Goal: Use online tool/utility: Use online tool/utility

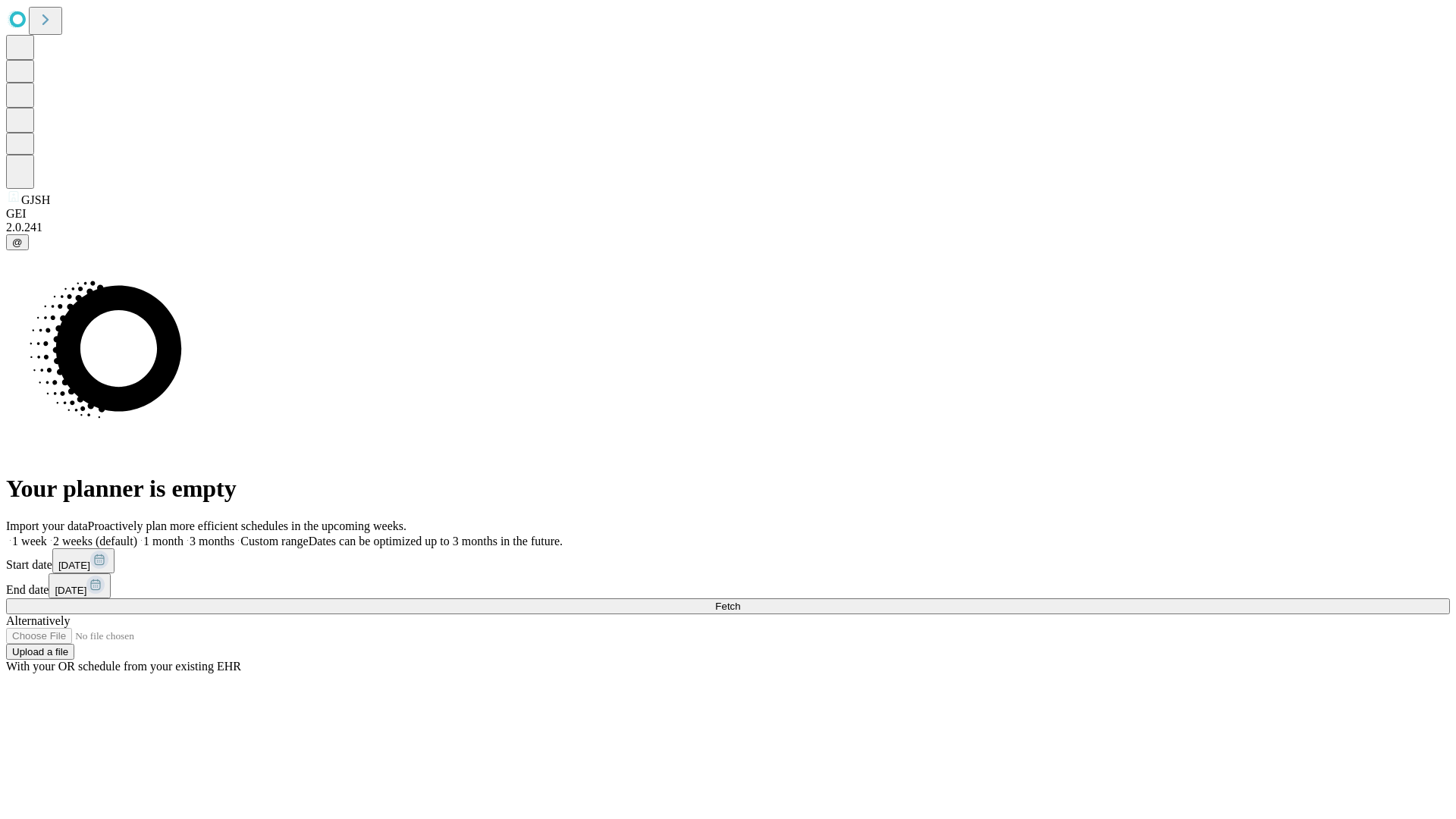
click at [740, 601] on span "Fetch" at bounding box center [727, 606] width 25 height 11
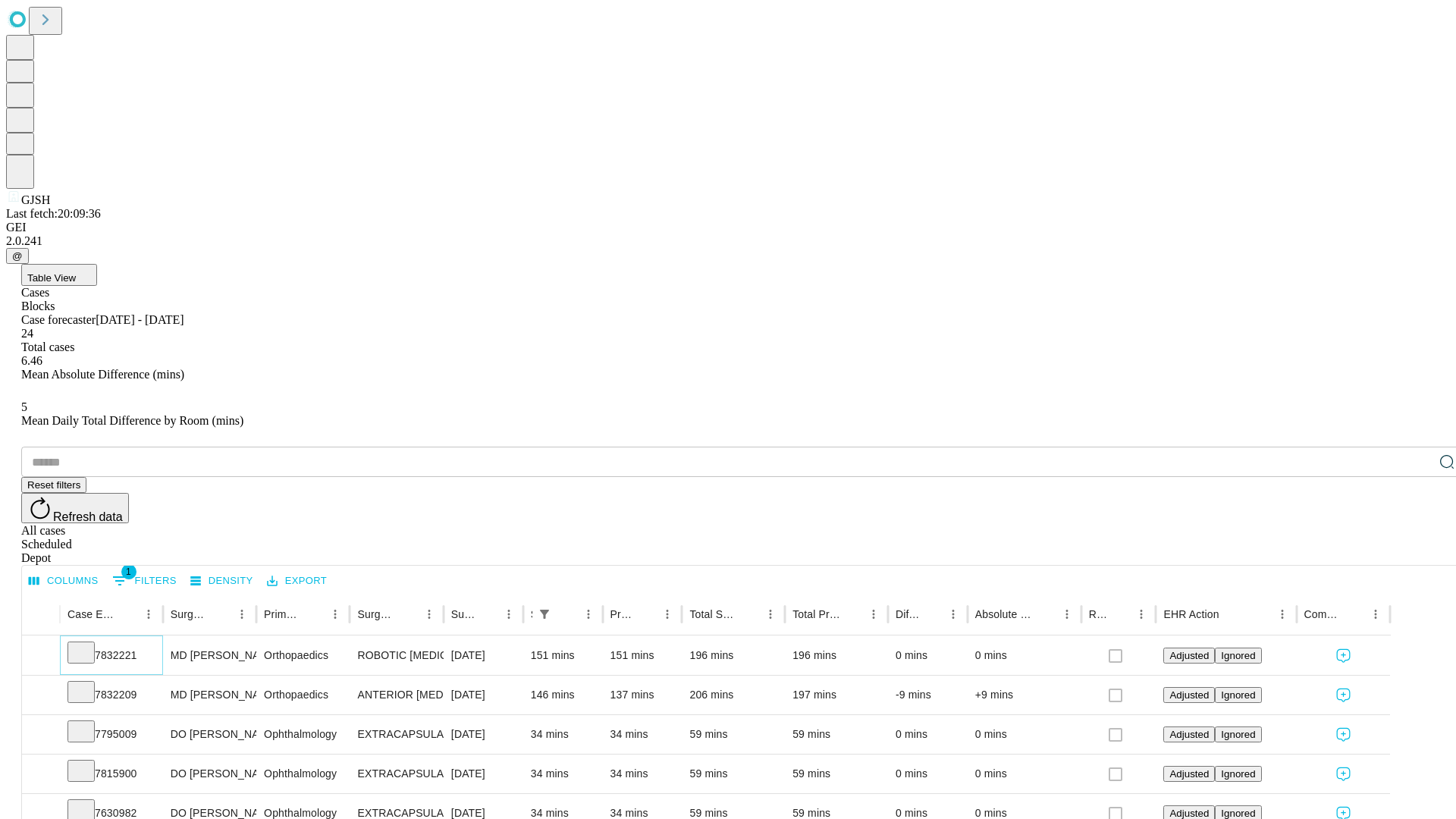
click at [89, 643] on icon at bounding box center [81, 651] width 15 height 15
